Goal: Task Accomplishment & Management: Use online tool/utility

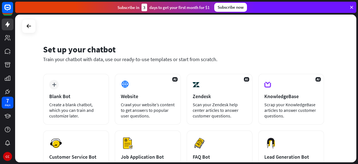
drag, startPoint x: 358, startPoint y: 37, endPoint x: 358, endPoint y: 60, distance: 23.0
click at [358, 60] on div "Set up your chatbot Train your chatbot with data, use our ready-to-use template…" at bounding box center [186, 89] width 343 height 149
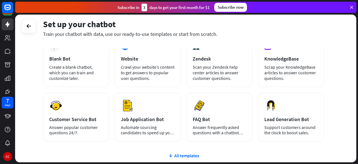
scroll to position [42, 0]
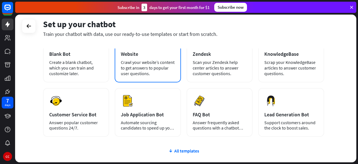
click at [162, 64] on div "Crawl your website’s content to get answers to popular user questions." at bounding box center [148, 67] width 54 height 17
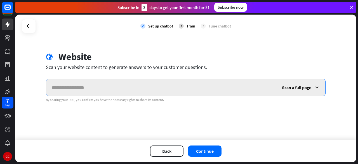
paste input "**********"
type input "**********"
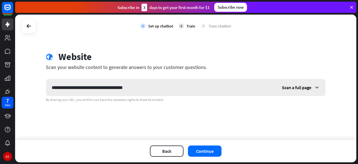
click at [304, 88] on span "Scan a full page" at bounding box center [296, 88] width 29 height 6
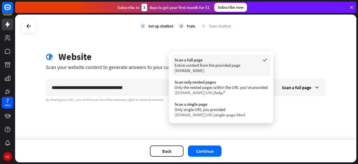
click at [243, 68] on div "[DOMAIN_NAME]" at bounding box center [221, 70] width 93 height 5
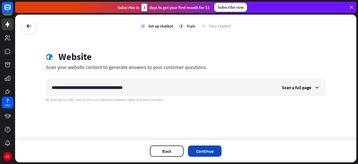
click at [210, 149] on button "Continue" at bounding box center [205, 150] width 34 height 11
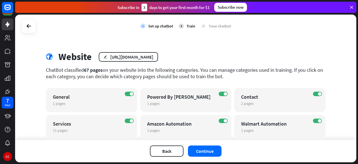
drag, startPoint x: 358, startPoint y: 42, endPoint x: 354, endPoint y: 57, distance: 15.3
click at [354, 57] on div "check Set up chatbot 2 Train 3 Tune chatbot globe Website edit [URL][DOMAIN_NAM…" at bounding box center [186, 89] width 343 height 149
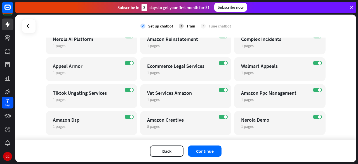
scroll to position [232, 0]
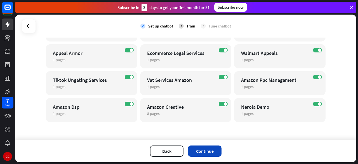
click at [210, 150] on button "Continue" at bounding box center [205, 150] width 34 height 11
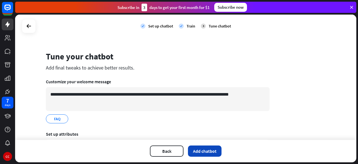
click at [211, 147] on button "Add chatbot" at bounding box center [205, 150] width 34 height 11
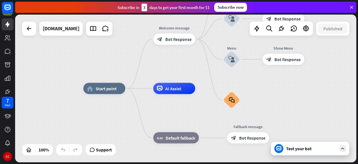
click at [308, 154] on div "Test your bot" at bounding box center [310, 148] width 78 height 13
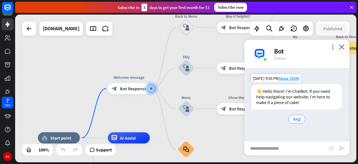
click at [298, 118] on span "FAQ" at bounding box center [297, 119] width 8 height 6
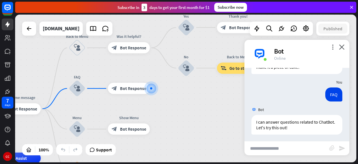
scroll to position [37, 0]
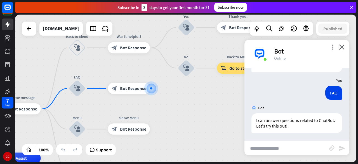
click at [299, 147] on input "text" at bounding box center [287, 148] width 85 height 14
type input "**********"
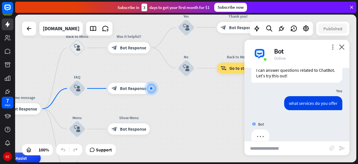
scroll to position [98, 0]
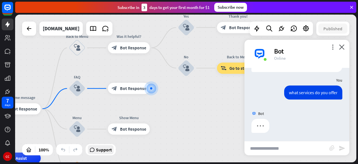
click at [98, 152] on span "Support" at bounding box center [104, 149] width 16 height 9
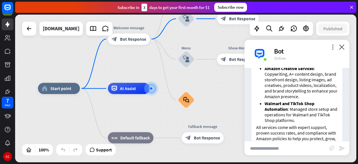
scroll to position [408, 0]
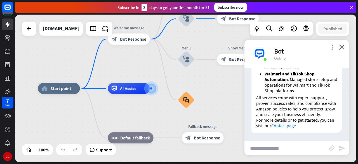
click at [301, 151] on input "text" at bounding box center [287, 148] width 85 height 14
type input "**********"
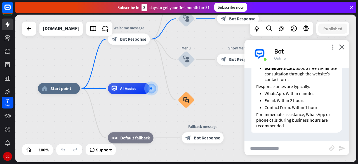
scroll to position [590, 0]
click at [308, 145] on input "text" at bounding box center [287, 148] width 85 height 14
type input "**********"
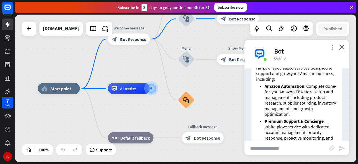
scroll to position [0, 0]
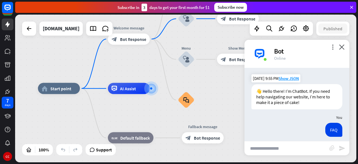
click at [306, 122] on div "You" at bounding box center [297, 117] width 105 height 11
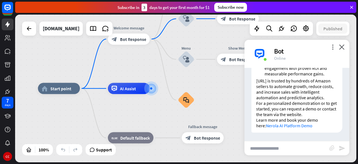
scroll to position [1122, 0]
click at [299, 150] on input "text" at bounding box center [287, 148] width 85 height 14
type input "*"
type input "**********"
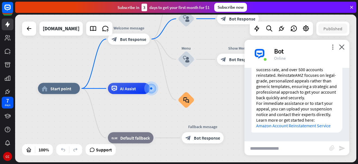
scroll to position [1432, 0]
click at [297, 128] on link "Amazon Account Reinstatement Service" at bounding box center [293, 126] width 74 height 6
click at [95, 153] on div "Support" at bounding box center [101, 149] width 26 height 9
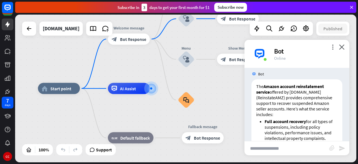
scroll to position [1144, 0]
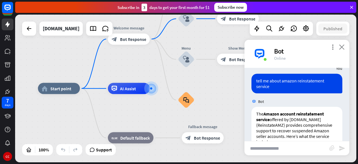
click at [341, 48] on icon "close" at bounding box center [342, 46] width 6 height 5
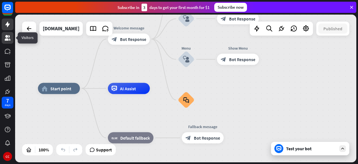
click at [11, 37] on link at bounding box center [8, 38] width 12 height 12
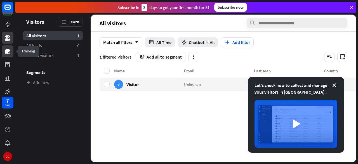
click at [9, 51] on icon at bounding box center [8, 51] width 6 height 5
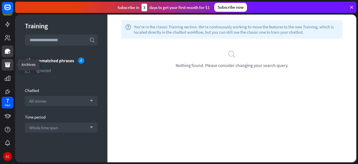
click at [4, 69] on link at bounding box center [8, 65] width 12 height 12
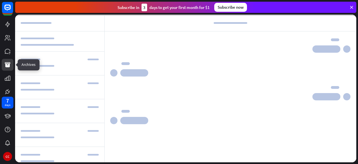
scroll to position [702, 0]
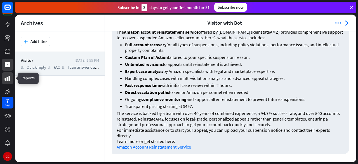
click at [6, 76] on icon at bounding box center [7, 78] width 7 height 7
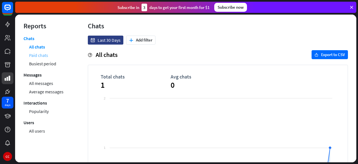
click at [42, 58] on link "Paid chats" at bounding box center [38, 55] width 19 height 8
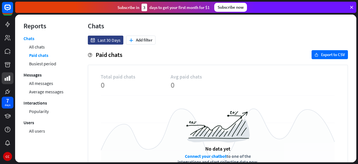
click at [196, 154] on link "Connect your chatbot" at bounding box center [206, 156] width 42 height 6
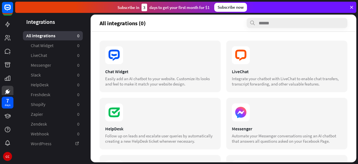
click at [352, 52] on div "Chat Widget Easily add an AI chatbot to your website. Customize its looks and f…" at bounding box center [224, 97] width 266 height 130
drag, startPoint x: 352, startPoint y: 52, endPoint x: 353, endPoint y: 55, distance: 3.2
click at [353, 55] on div "Chat Widget Easily add an AI chatbot to your website. Customize its looks and f…" at bounding box center [224, 97] width 266 height 130
click at [154, 76] on div "Easily add an AI chatbot to your website. Customize its looks and feel to make …" at bounding box center [160, 81] width 110 height 11
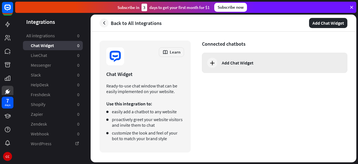
click at [213, 69] on div "Add Chat Widget" at bounding box center [275, 63] width 146 height 20
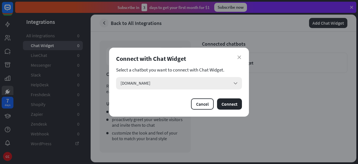
click at [219, 79] on div "[DOMAIN_NAME] arrow_down" at bounding box center [179, 83] width 126 height 12
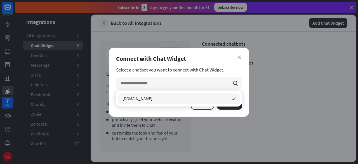
click at [229, 71] on section "Select a chatbot you want to connect with Chat Widget." at bounding box center [179, 70] width 126 height 6
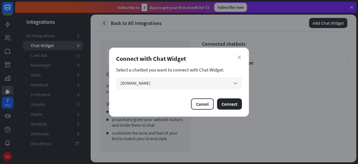
click at [241, 59] on div "Connect with Chat Widget" at bounding box center [179, 59] width 126 height 8
click at [239, 58] on icon "close" at bounding box center [240, 57] width 4 height 4
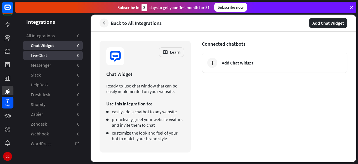
click at [45, 54] on span "LiveChat" at bounding box center [39, 55] width 16 height 6
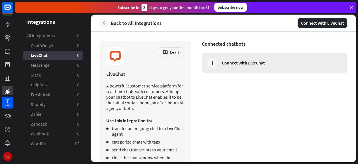
click at [216, 69] on div "Connect with LiveChat" at bounding box center [275, 63] width 146 height 20
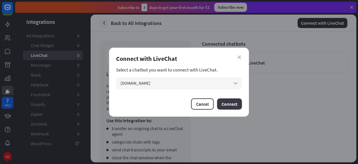
click at [238, 102] on button "Connect" at bounding box center [229, 103] width 25 height 11
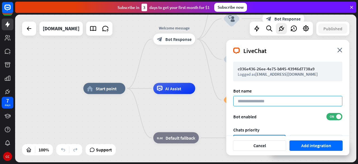
click at [295, 100] on input at bounding box center [287, 101] width 109 height 10
click at [344, 51] on div "LiveChat close" at bounding box center [287, 49] width 123 height 18
click at [339, 52] on icon "close" at bounding box center [340, 50] width 5 height 5
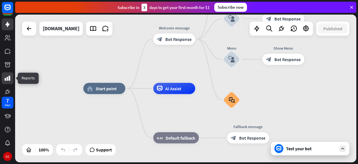
click at [10, 76] on icon at bounding box center [7, 78] width 7 height 7
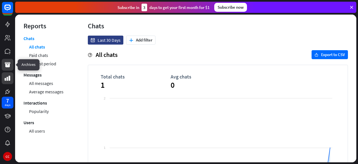
click at [9, 65] on icon at bounding box center [8, 64] width 6 height 5
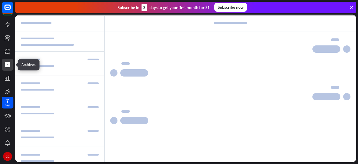
scroll to position [702, 0]
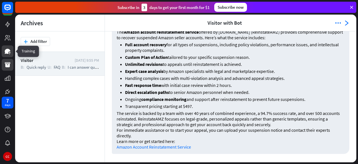
click at [7, 52] on icon at bounding box center [8, 51] width 6 height 5
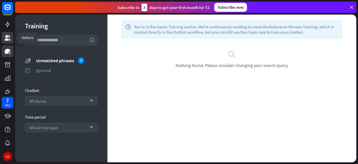
click at [6, 41] on link at bounding box center [8, 38] width 12 height 12
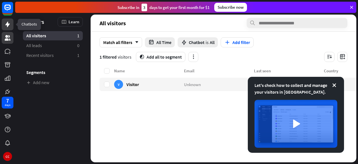
click at [7, 28] on link at bounding box center [8, 24] width 12 height 12
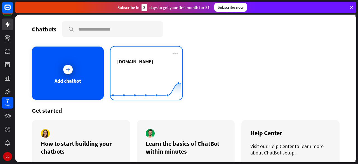
click at [135, 64] on span "[DOMAIN_NAME]" at bounding box center [135, 61] width 36 height 6
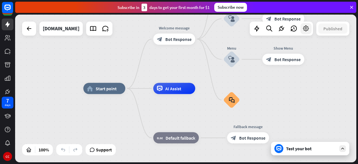
click at [309, 28] on icon at bounding box center [306, 28] width 7 height 7
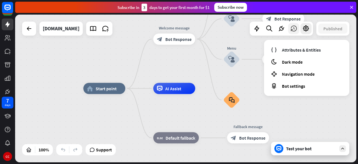
click at [294, 33] on div at bounding box center [293, 28] width 11 height 11
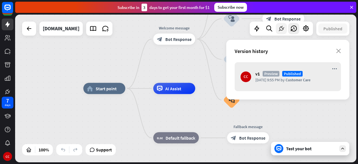
click at [283, 28] on icon at bounding box center [281, 28] width 7 height 7
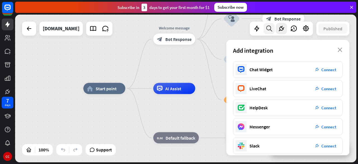
click at [268, 27] on icon at bounding box center [270, 28] width 8 height 7
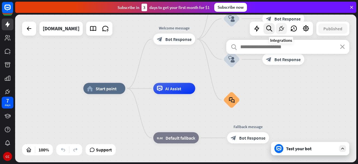
click at [281, 28] on icon at bounding box center [281, 28] width 7 height 7
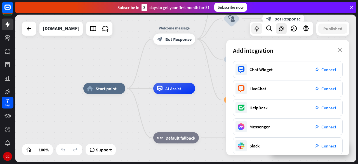
click at [259, 28] on icon at bounding box center [256, 28] width 7 height 7
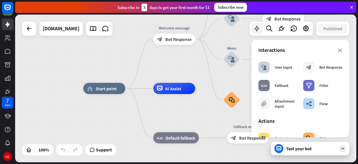
click at [259, 28] on icon at bounding box center [256, 28] width 7 height 7
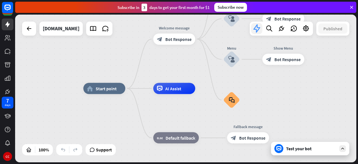
click at [259, 28] on icon at bounding box center [257, 29] width 10 height 10
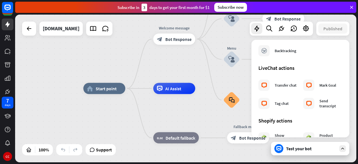
scroll to position [354, 0]
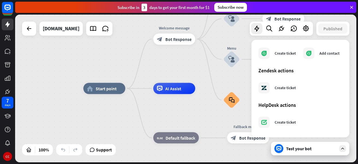
click at [196, 117] on div "home_2 Start point Welcome message block_bot_response Bot Response Back to Menu…" at bounding box center [253, 161] width 341 height 147
click at [181, 86] on div "AI Assist" at bounding box center [174, 88] width 42 height 11
click at [170, 76] on span "Edit name" at bounding box center [169, 75] width 17 height 5
click at [108, 84] on div "home_2 Start point" at bounding box center [104, 88] width 42 height 11
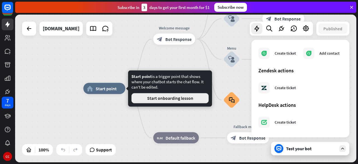
click at [141, 99] on button "Start onboarding lesson" at bounding box center [170, 98] width 77 height 10
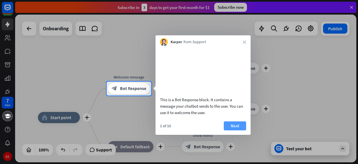
click at [232, 129] on button "Next" at bounding box center [235, 125] width 22 height 9
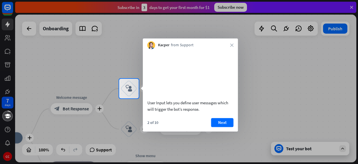
click at [232, 127] on button "Next" at bounding box center [222, 122] width 22 height 9
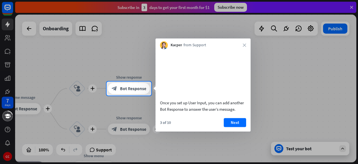
click at [232, 127] on button "Next" at bounding box center [235, 122] width 22 height 9
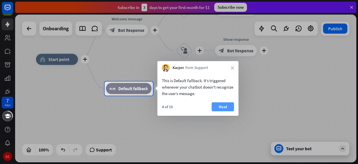
click at [226, 107] on button "Next" at bounding box center [223, 106] width 22 height 9
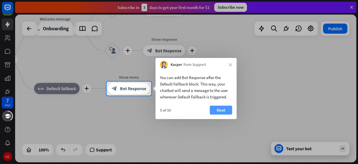
click at [224, 107] on button "Next" at bounding box center [221, 110] width 22 height 9
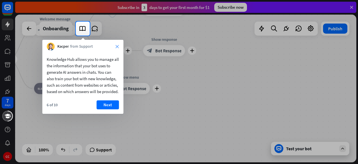
click at [117, 47] on icon "close" at bounding box center [117, 46] width 3 height 3
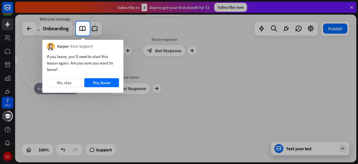
click at [6, 34] on div at bounding box center [38, 29] width 76 height 14
click at [76, 83] on button "No, stay" at bounding box center [64, 82] width 35 height 9
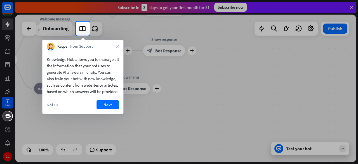
click at [115, 45] on div "Kacper from Support close" at bounding box center [82, 45] width 81 height 11
click at [335, 26] on div at bounding box center [224, 29] width 268 height 14
click at [117, 46] on icon "close" at bounding box center [117, 46] width 3 height 3
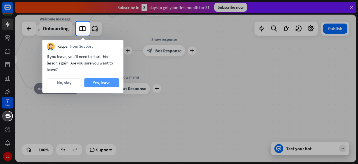
click at [94, 86] on button "Yes, leave" at bounding box center [101, 82] width 35 height 9
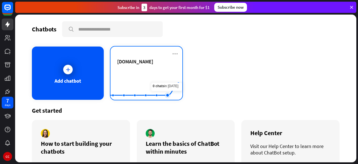
click at [165, 73] on rect at bounding box center [146, 85] width 71 height 35
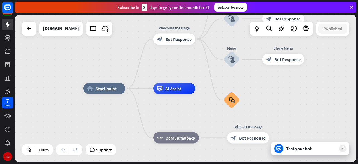
click at [298, 154] on div "Test your bot" at bounding box center [310, 148] width 78 height 13
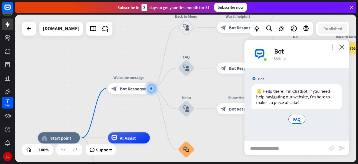
click at [332, 47] on icon "more_vert" at bounding box center [332, 46] width 5 height 5
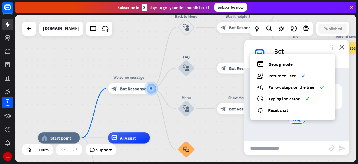
click at [267, 154] on input "text" at bounding box center [287, 148] width 85 height 14
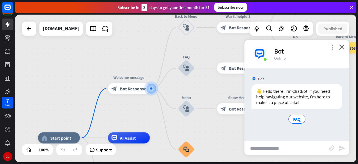
click at [267, 154] on input "text" at bounding box center [287, 148] width 85 height 14
